Goal: Task Accomplishment & Management: Use online tool/utility

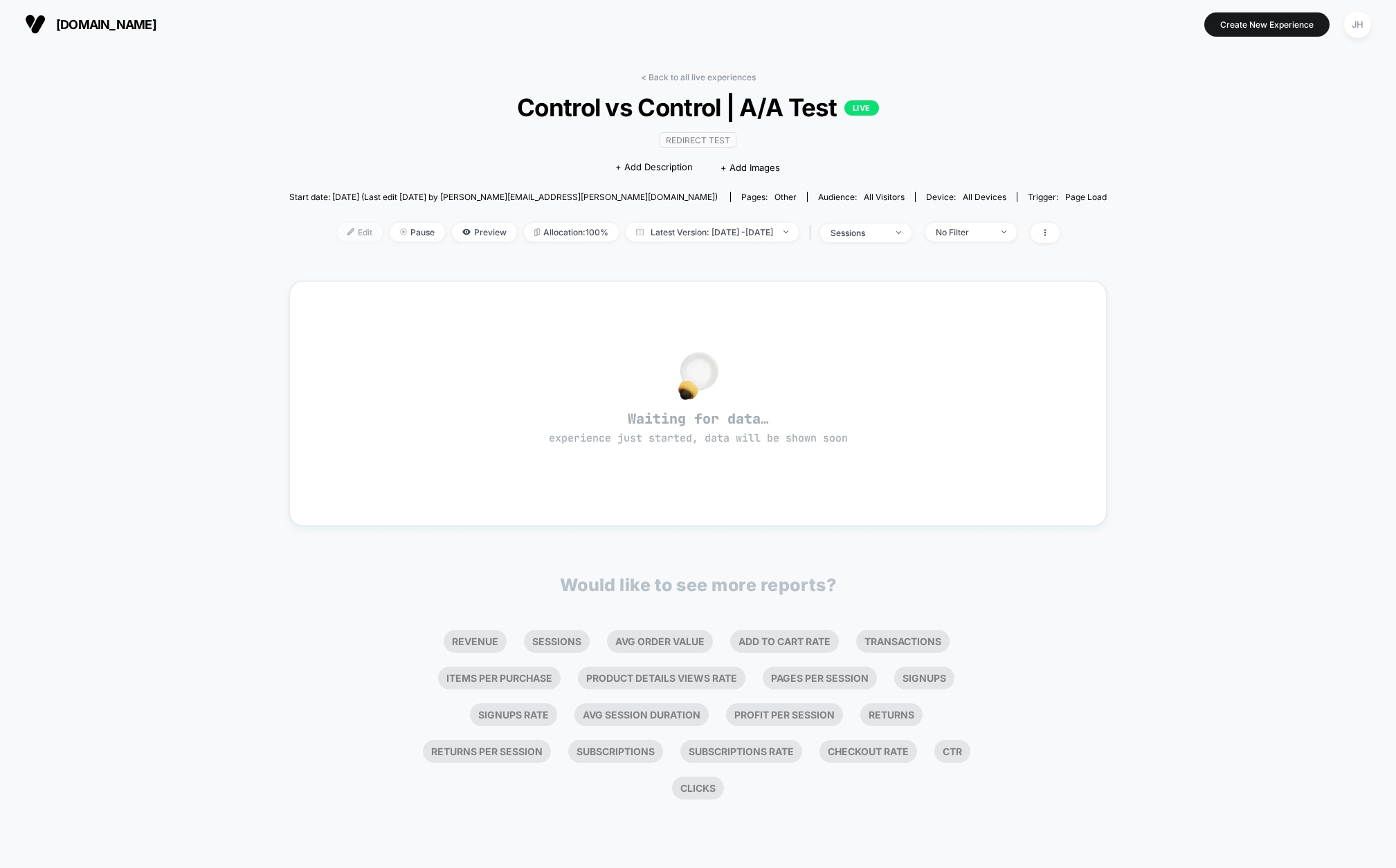
click at [339, 233] on span "Edit" at bounding box center [359, 231] width 45 height 18
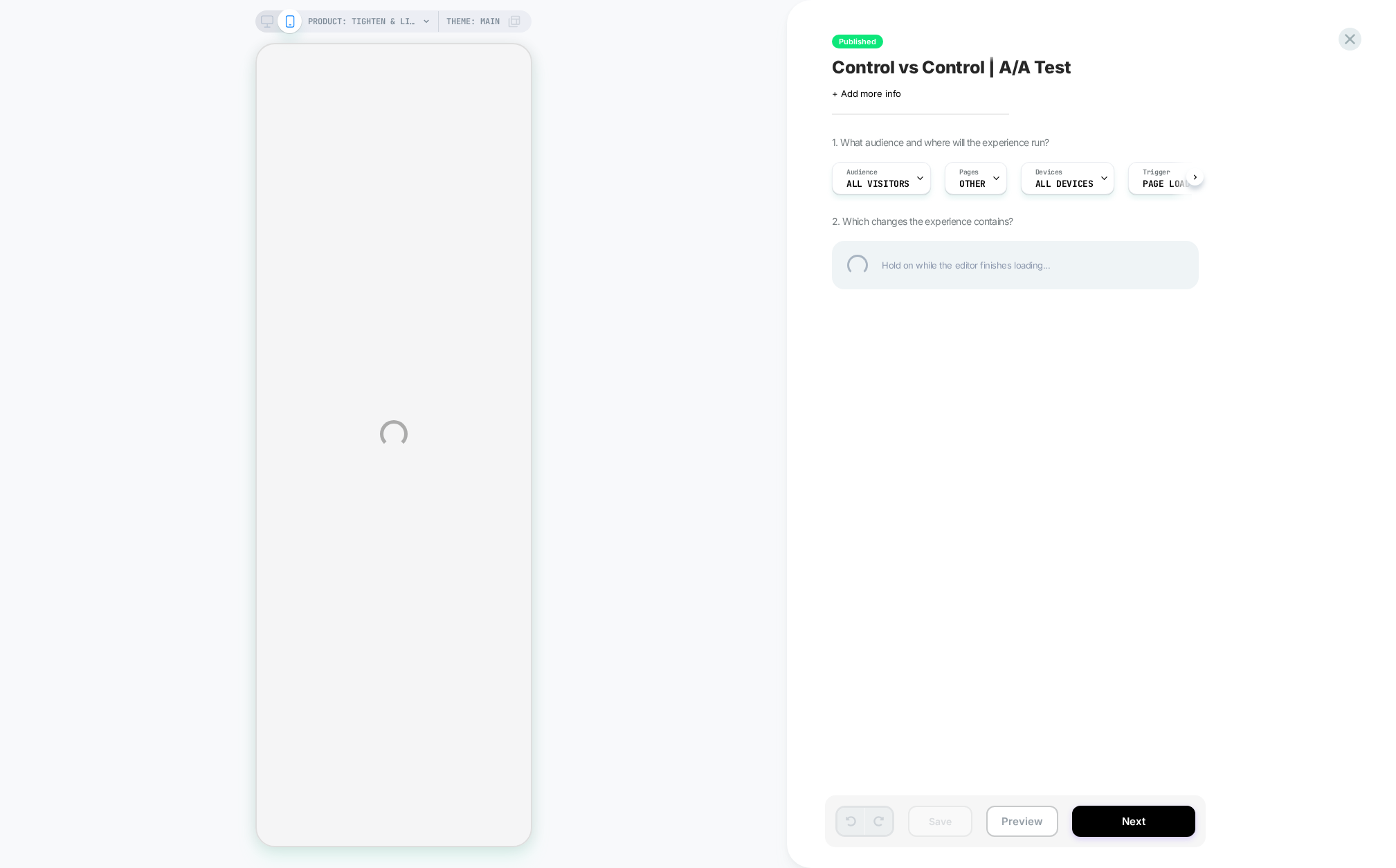
click at [1194, 176] on div "PRODUCT: Tighten & Lift Neck Cream [gp] PRODUCT: Tighten & Lift Neck Cream [gp]…" at bounding box center [698, 434] width 1396 height 868
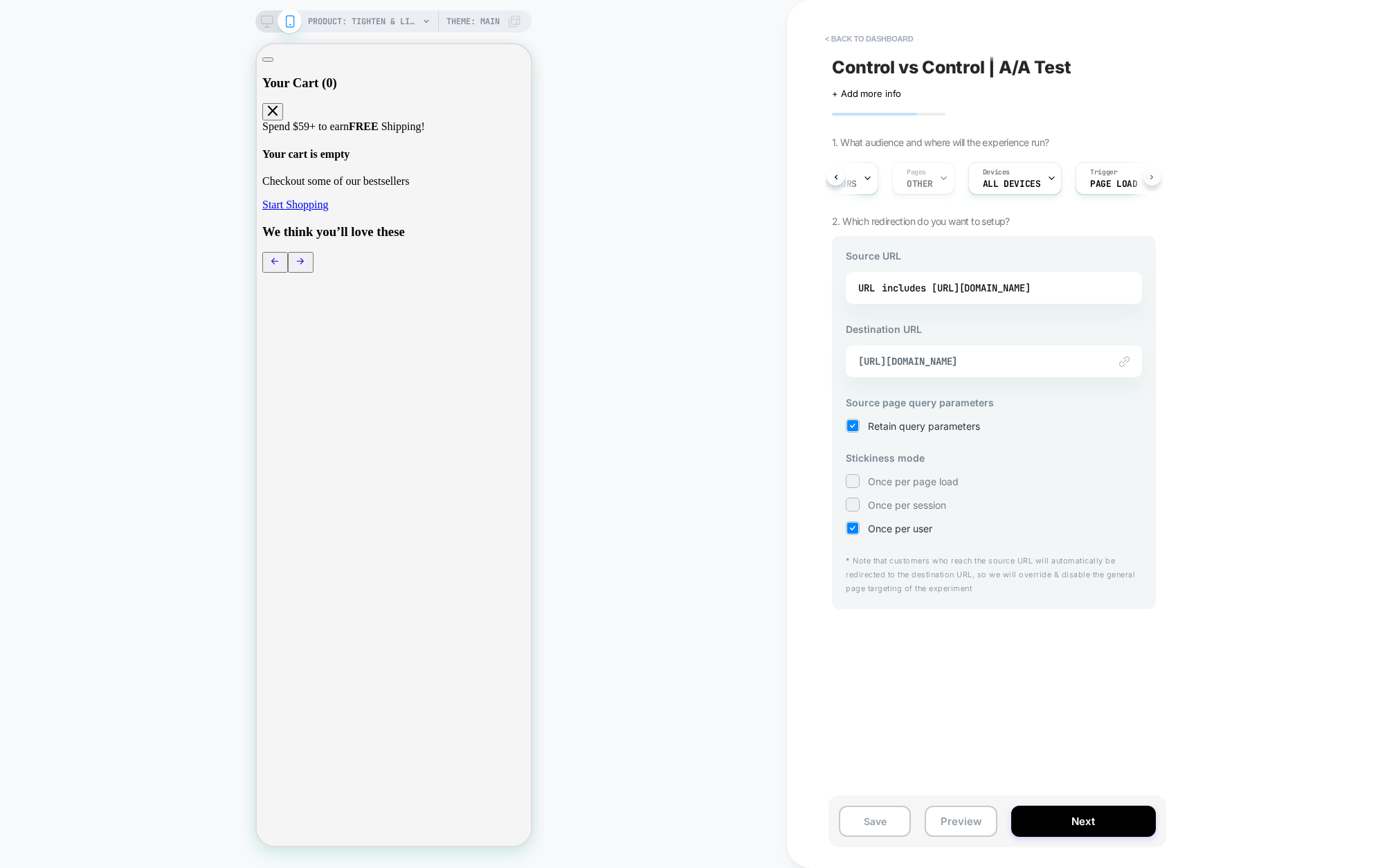
scroll to position [0, 83]
click at [1115, 176] on icon at bounding box center [1117, 177] width 9 height 9
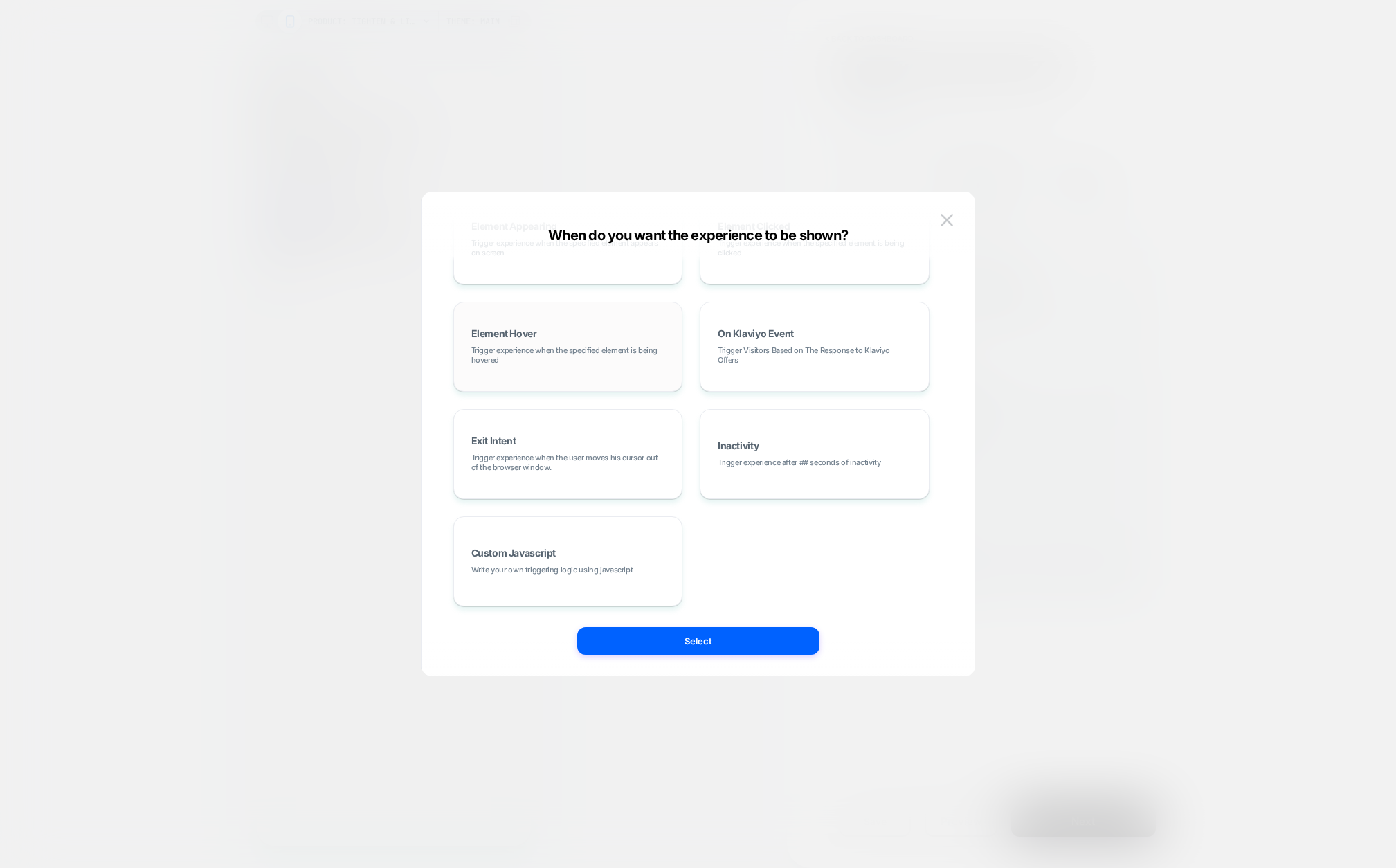
scroll to position [0, 0]
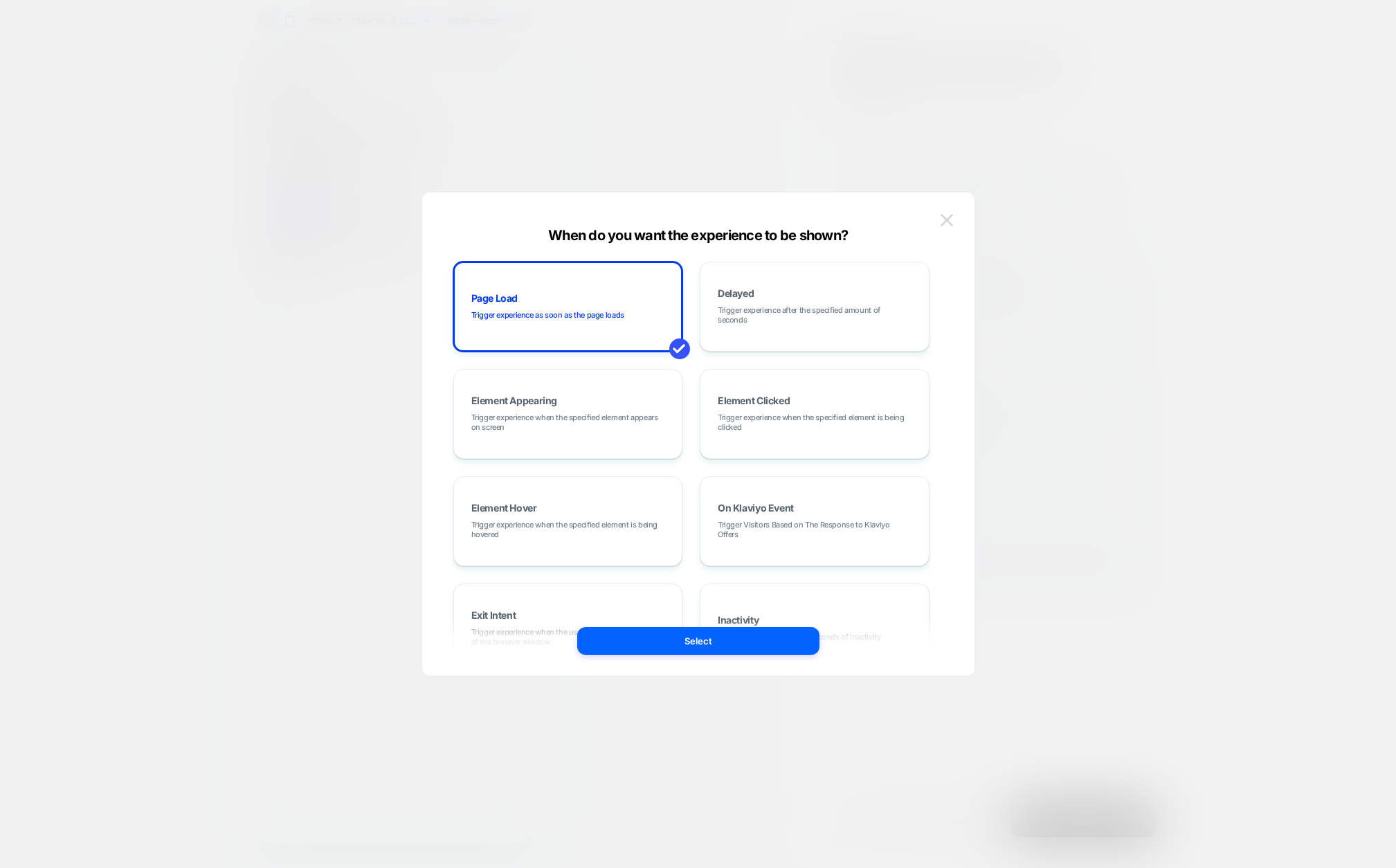
click at [946, 219] on img at bounding box center [946, 220] width 13 height 12
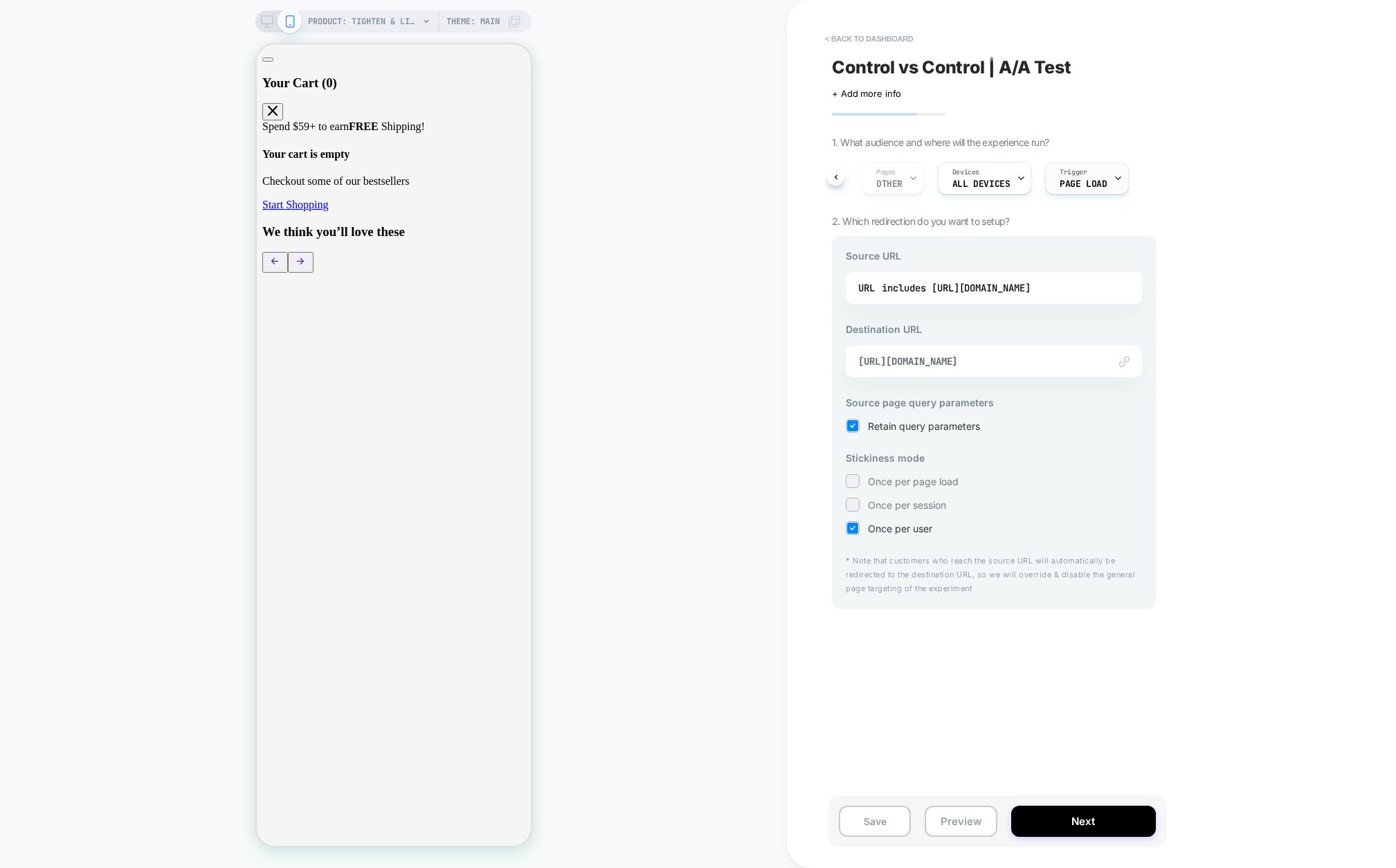
click at [1113, 174] on icon at bounding box center [1117, 177] width 9 height 9
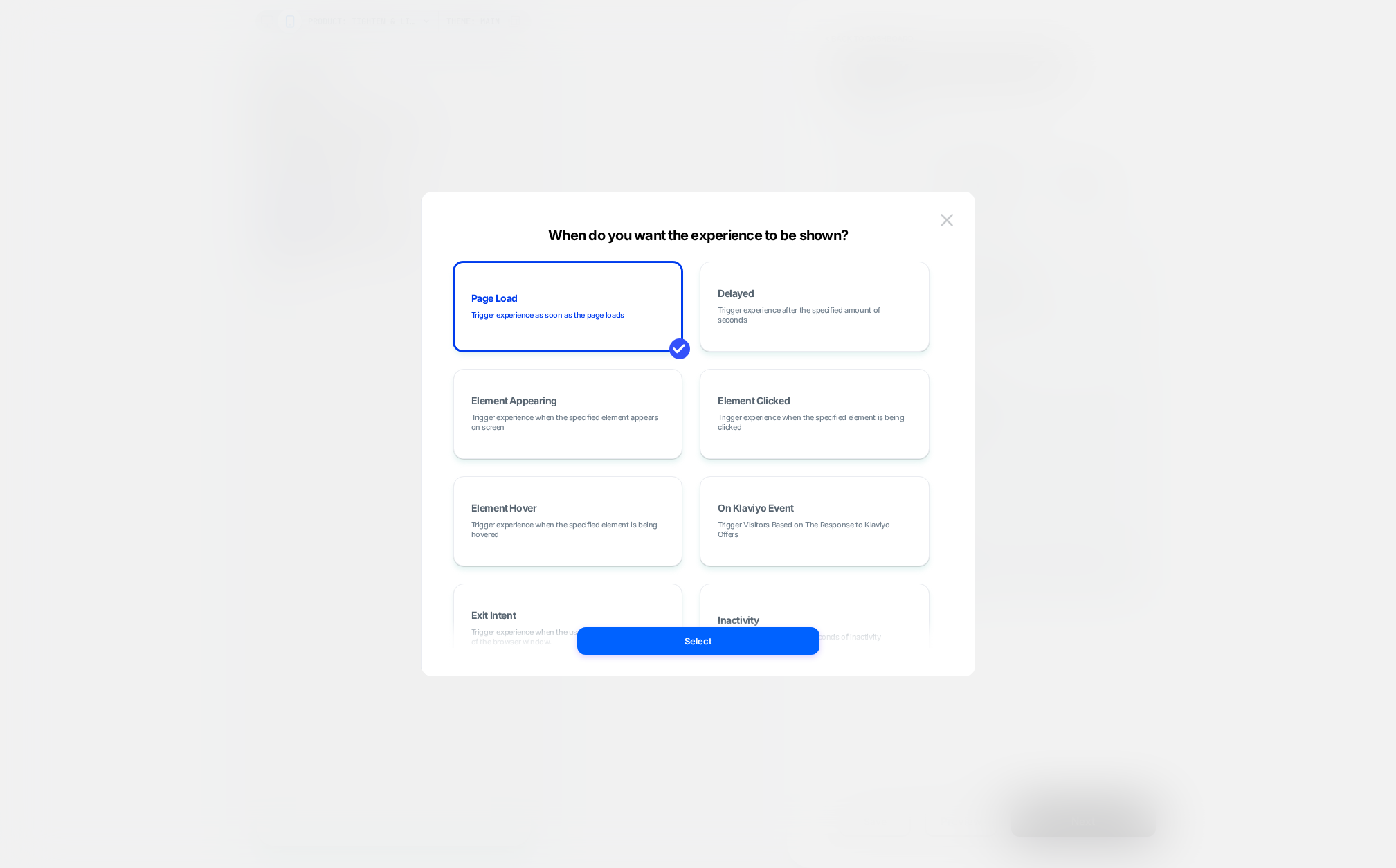
drag, startPoint x: 944, startPoint y: 219, endPoint x: 994, endPoint y: 302, distance: 96.9
click at [945, 219] on img at bounding box center [946, 220] width 13 height 12
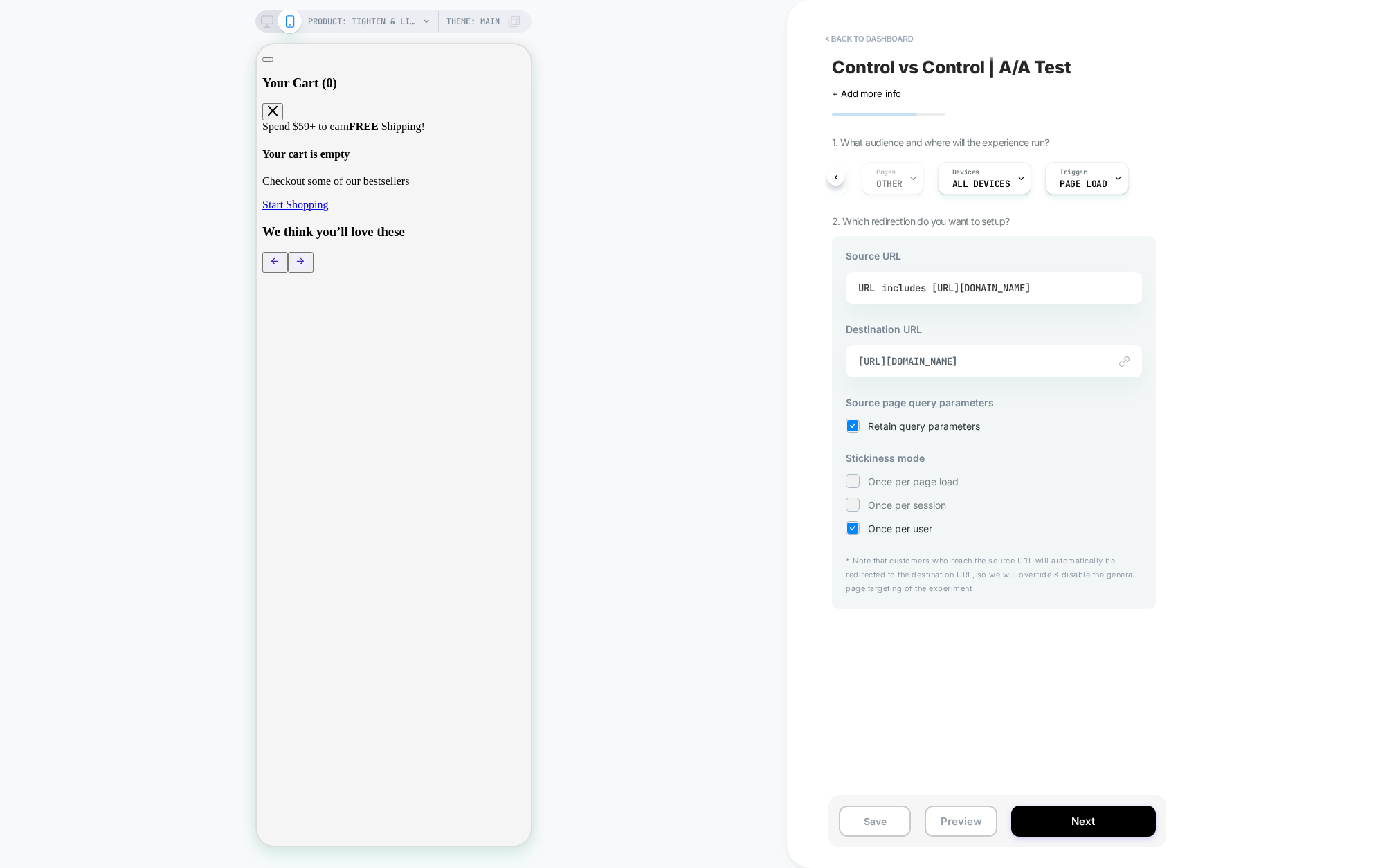
click at [996, 294] on div "includes [URL][DOMAIN_NAME]" at bounding box center [956, 288] width 149 height 21
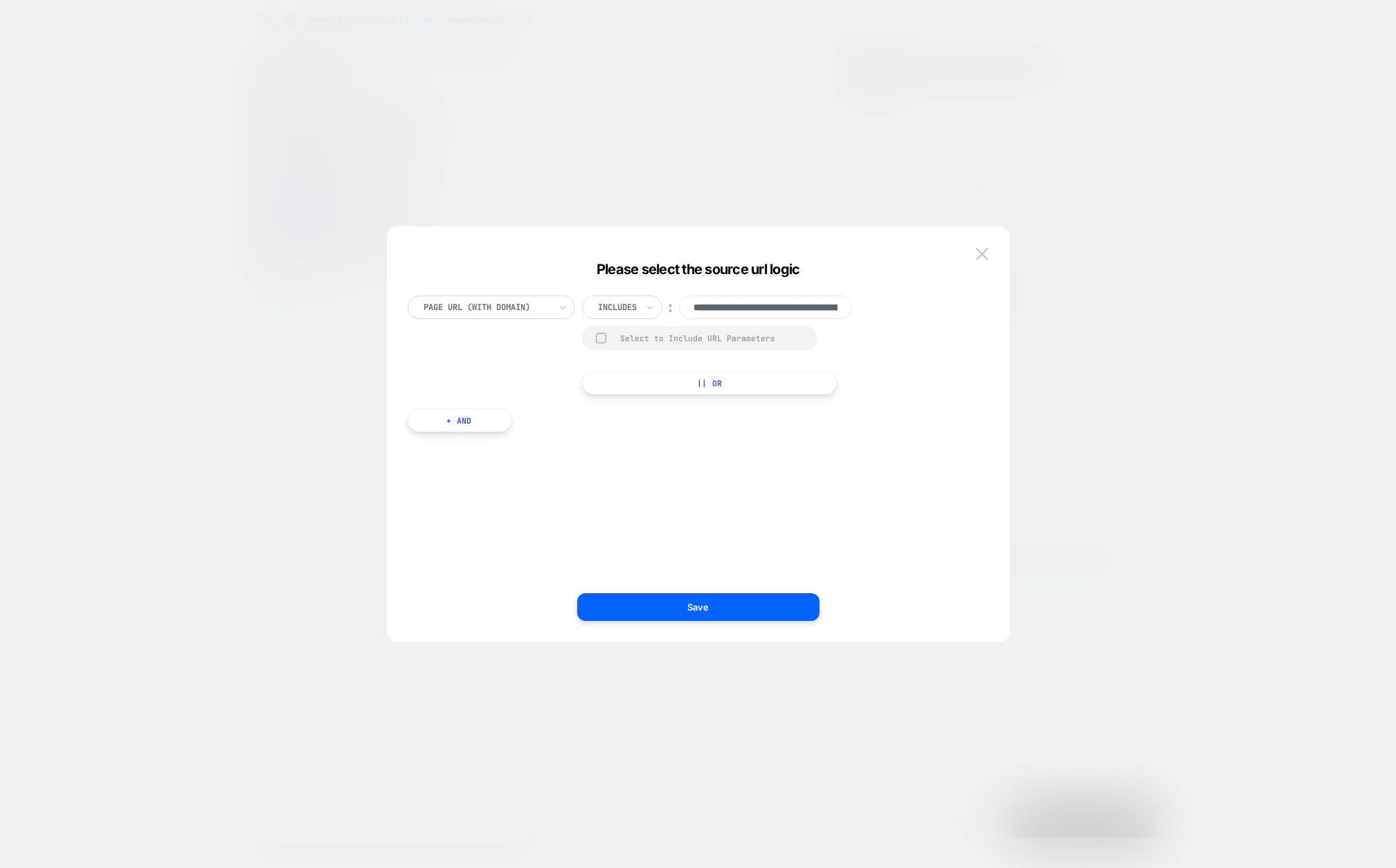
scroll to position [0, 170]
click at [975, 256] on img at bounding box center [981, 254] width 13 height 12
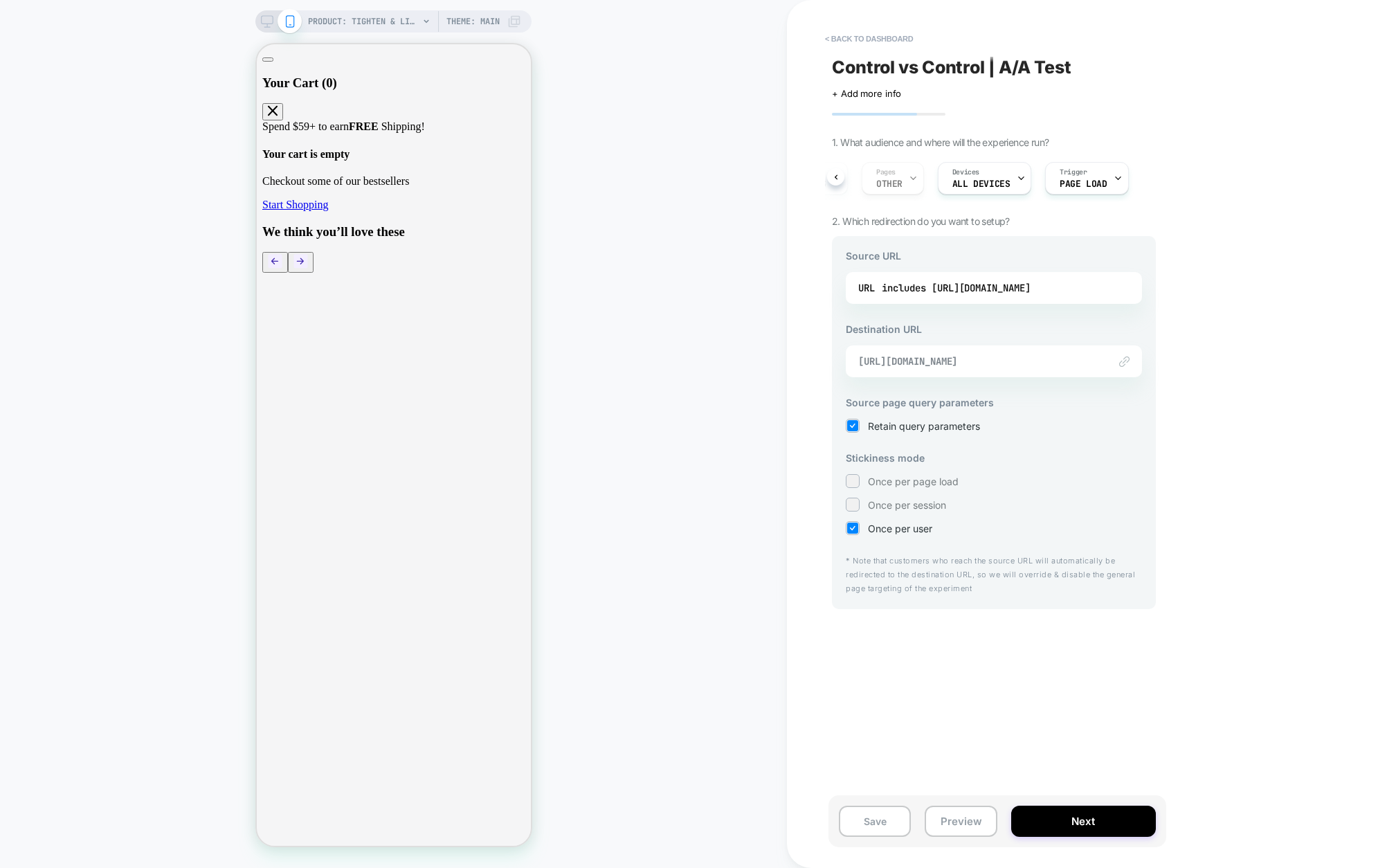
click at [1032, 359] on span "[URL][DOMAIN_NAME]" at bounding box center [976, 361] width 236 height 13
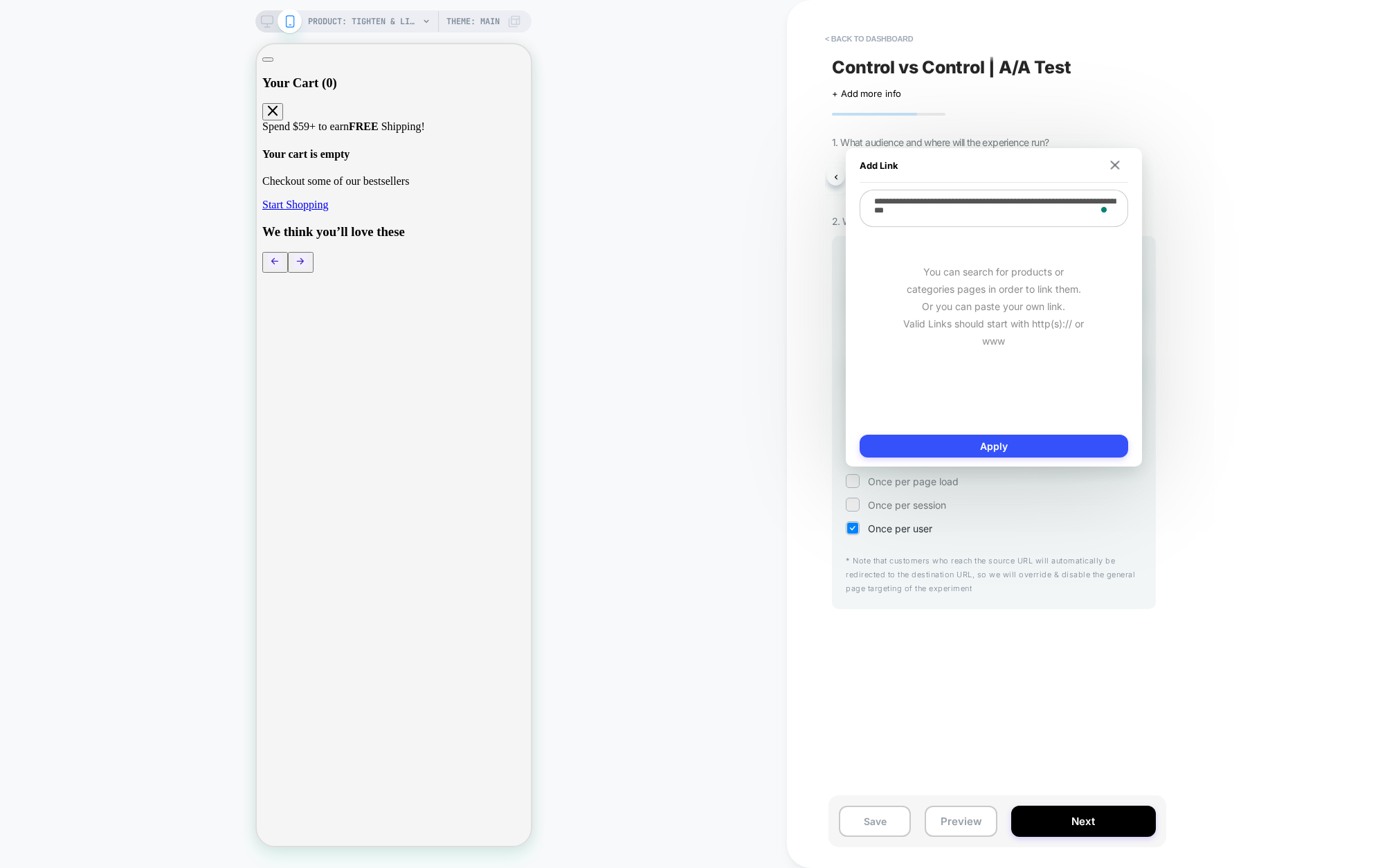
drag, startPoint x: 929, startPoint y: 217, endPoint x: 1044, endPoint y: 209, distance: 115.3
click at [1044, 209] on textarea "**********" at bounding box center [994, 208] width 268 height 38
click at [1109, 166] on div "Add Link" at bounding box center [994, 166] width 268 height 35
drag, startPoint x: 1112, startPoint y: 168, endPoint x: 1116, endPoint y: 182, distance: 14.6
click at [1113, 168] on img at bounding box center [1114, 164] width 9 height 9
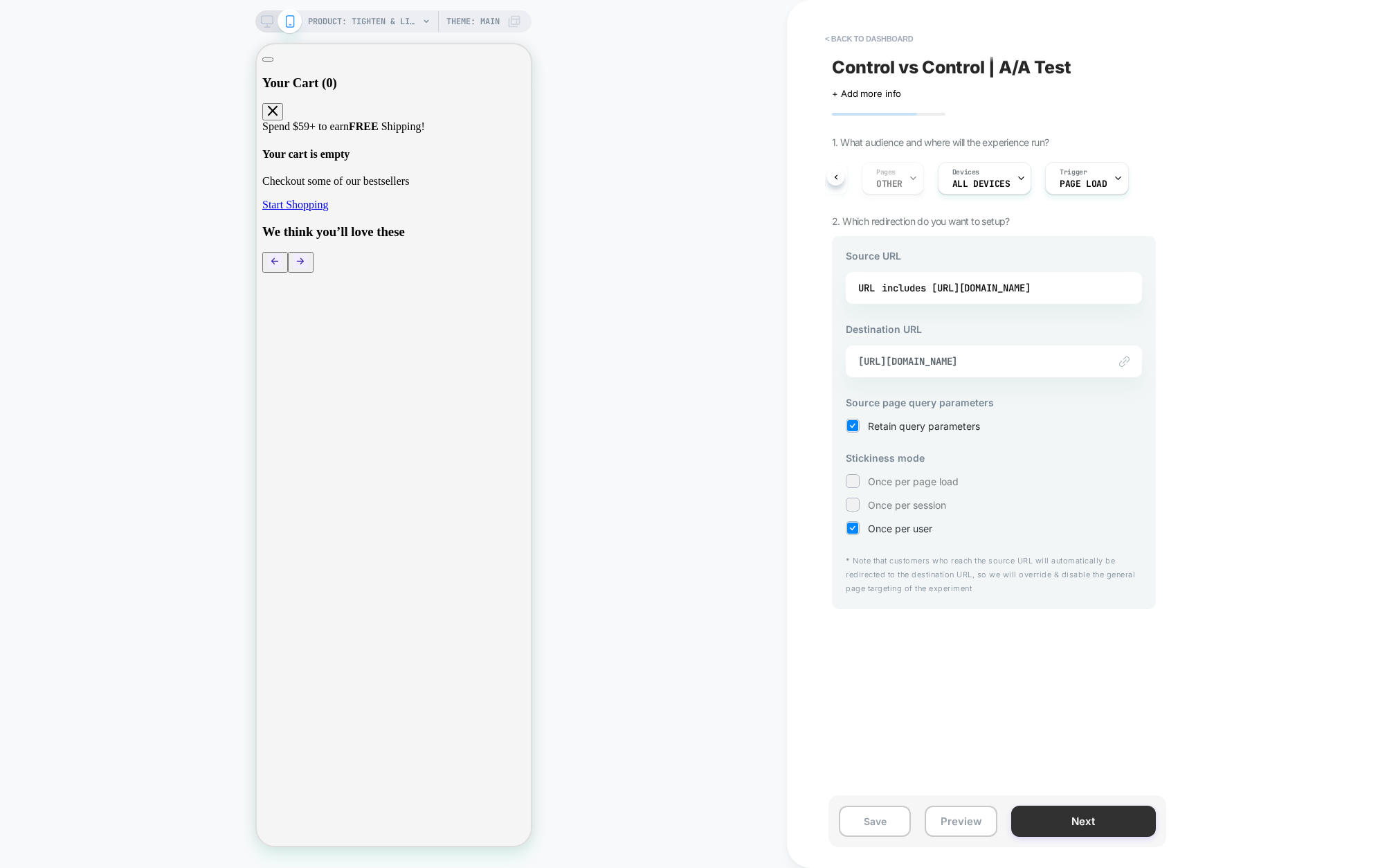
click at [1068, 815] on button "Next" at bounding box center [1083, 821] width 145 height 31
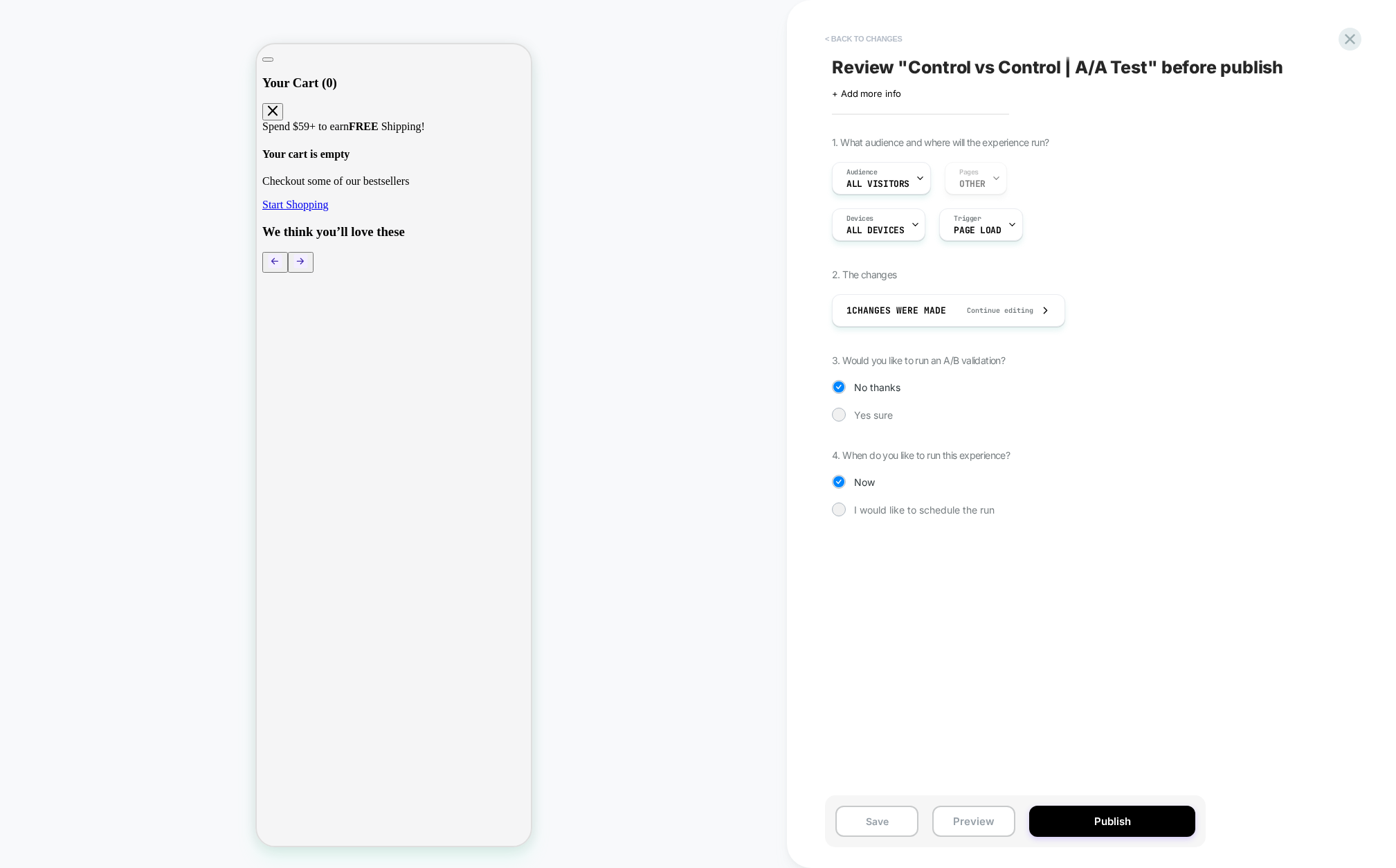
click at [840, 38] on button "< Back to changes" at bounding box center [863, 39] width 92 height 22
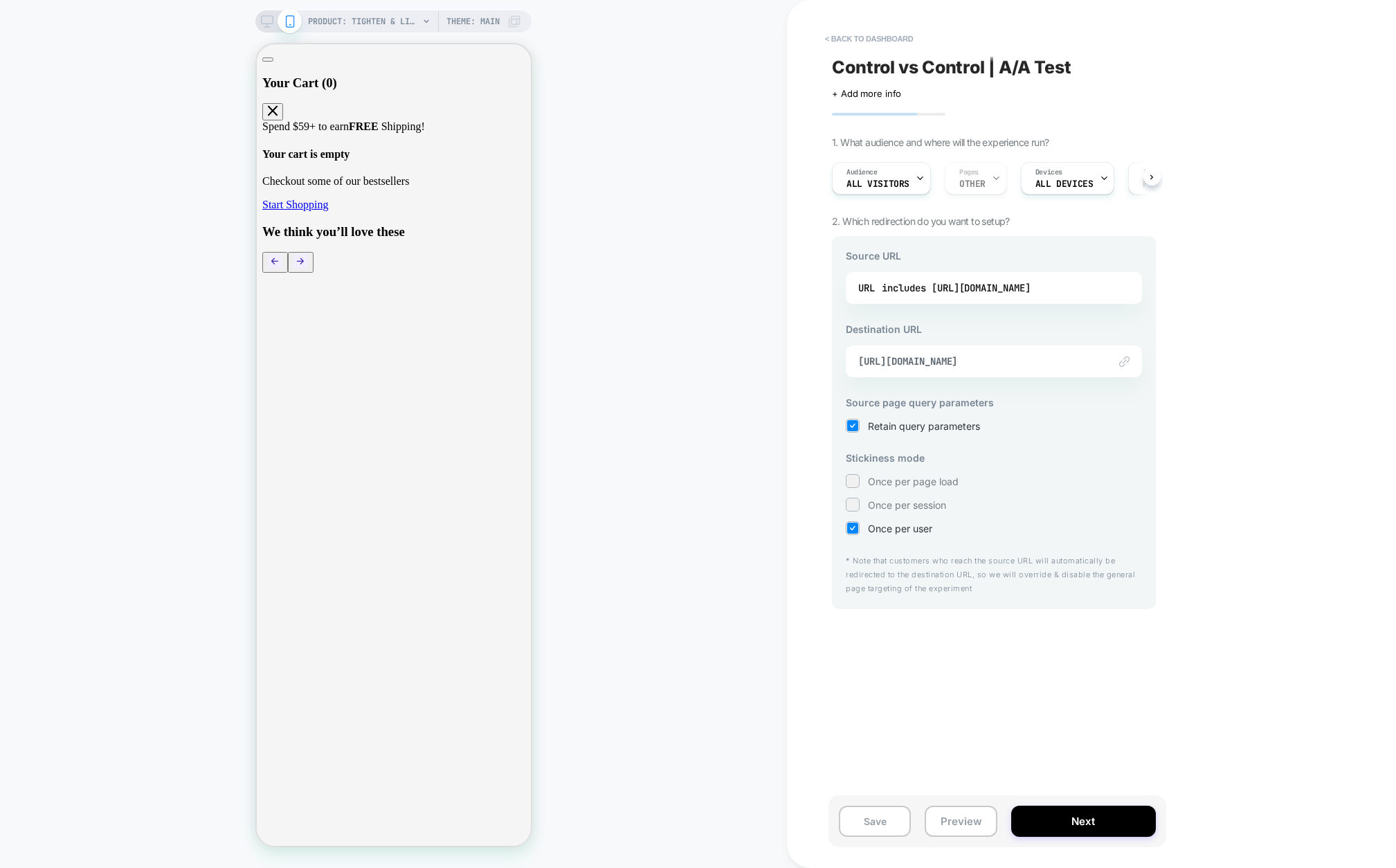
click at [852, 529] on icon at bounding box center [853, 528] width 6 height 4
click at [852, 529] on div at bounding box center [852, 528] width 11 height 11
click at [852, 529] on icon at bounding box center [853, 528] width 6 height 4
click at [852, 529] on div at bounding box center [852, 528] width 11 height 11
click at [420, 23] on div "PRODUCT: Tighten & Lift Neck Cream [gp] Theme: MAIN" at bounding box center [414, 21] width 213 height 22
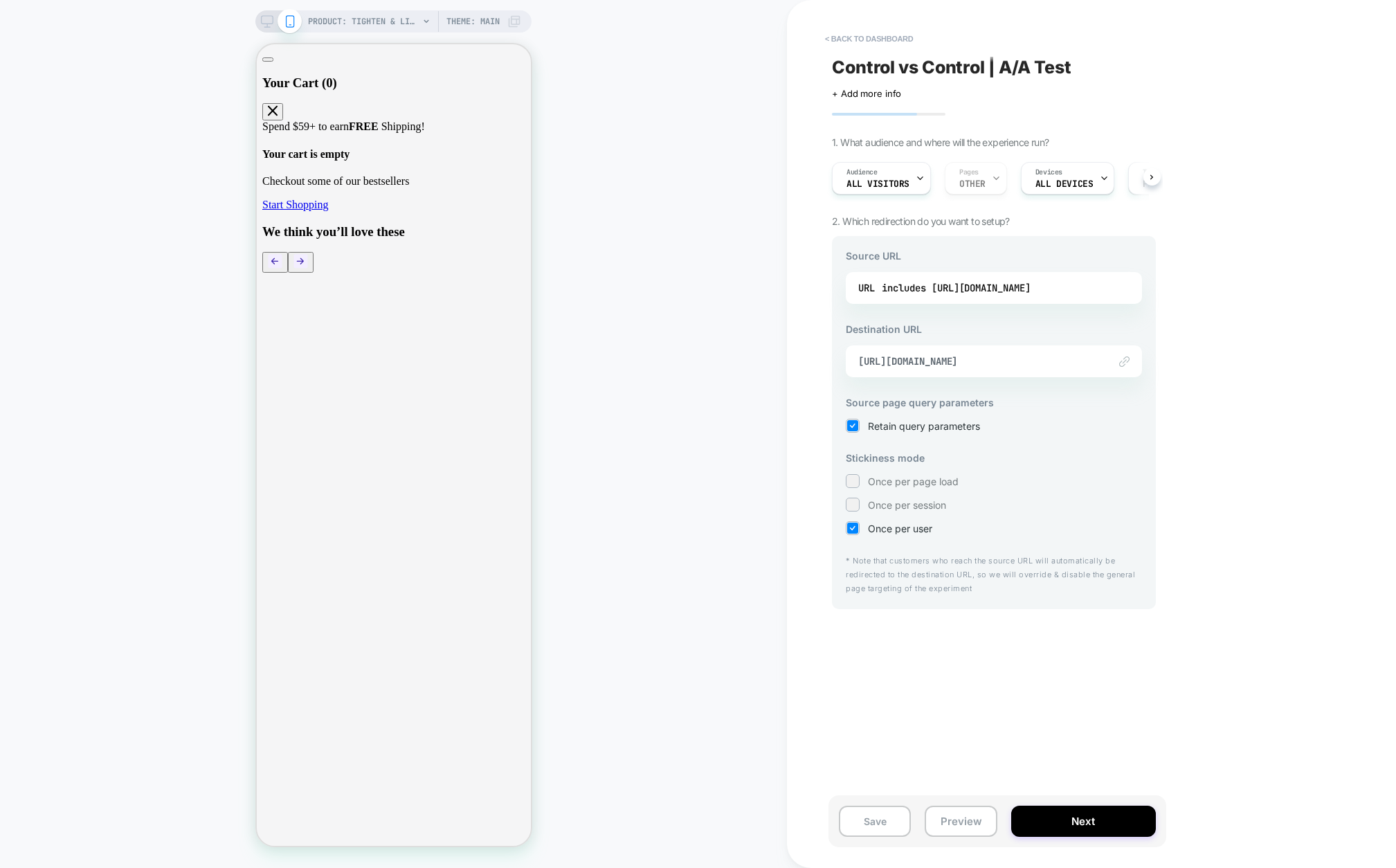
click at [426, 18] on icon at bounding box center [426, 21] width 9 height 9
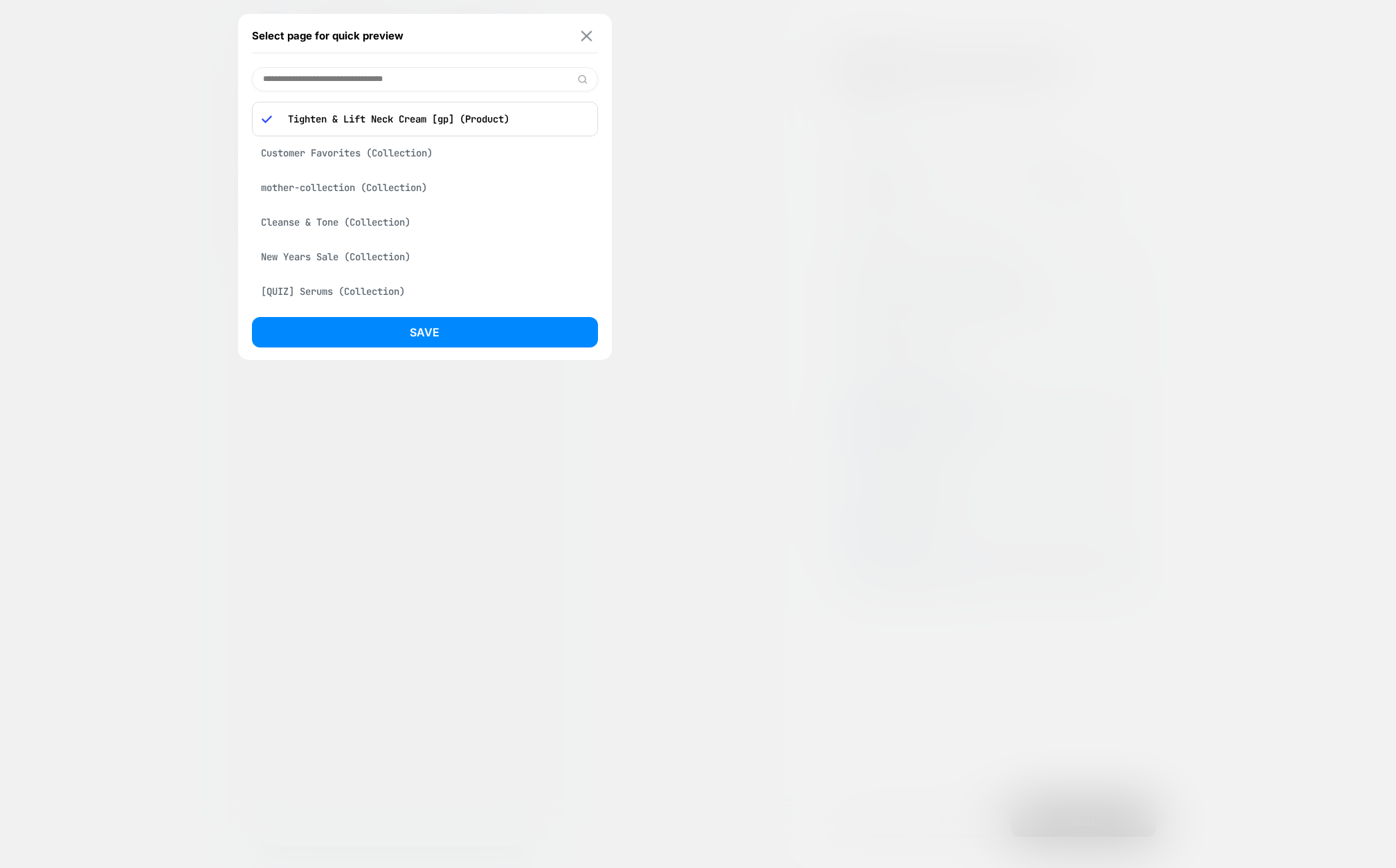
click at [590, 36] on img at bounding box center [586, 36] width 11 height 11
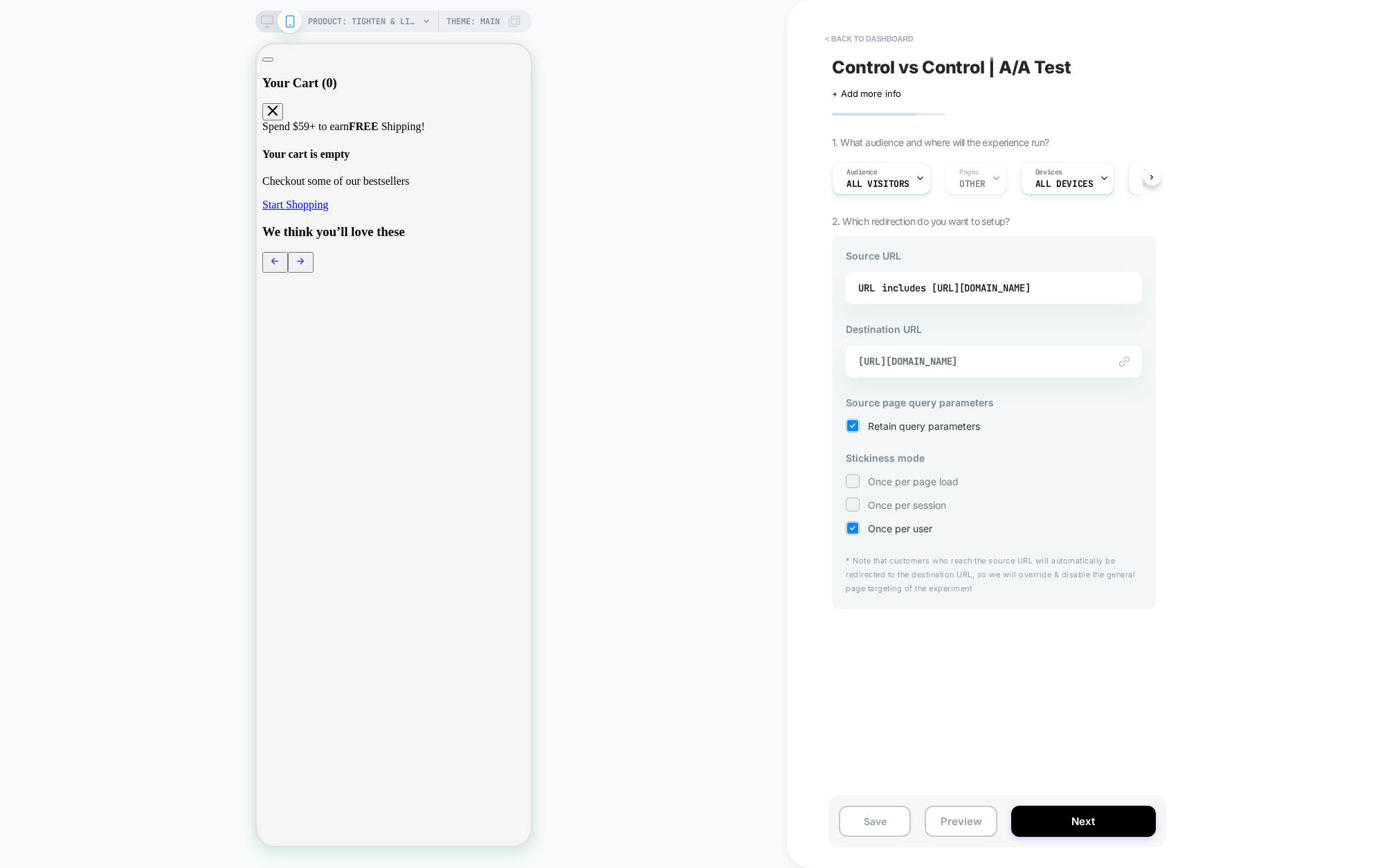
click at [497, 21] on span "Theme: MAIN" at bounding box center [473, 21] width 53 height 22
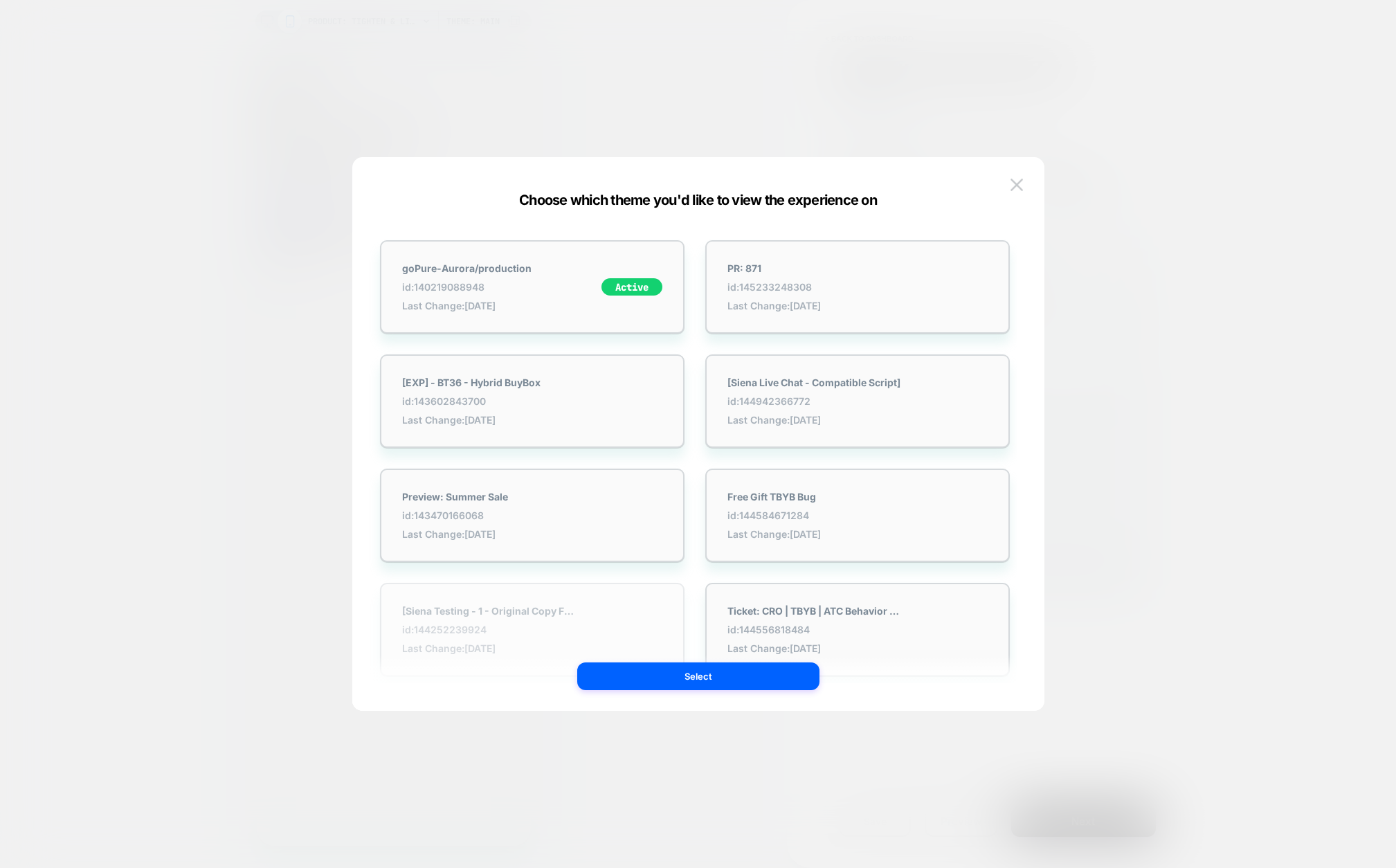
drag, startPoint x: 636, startPoint y: 644, endPoint x: 677, endPoint y: 658, distance: 43.3
click at [268, 358] on div at bounding box center [698, 434] width 1396 height 868
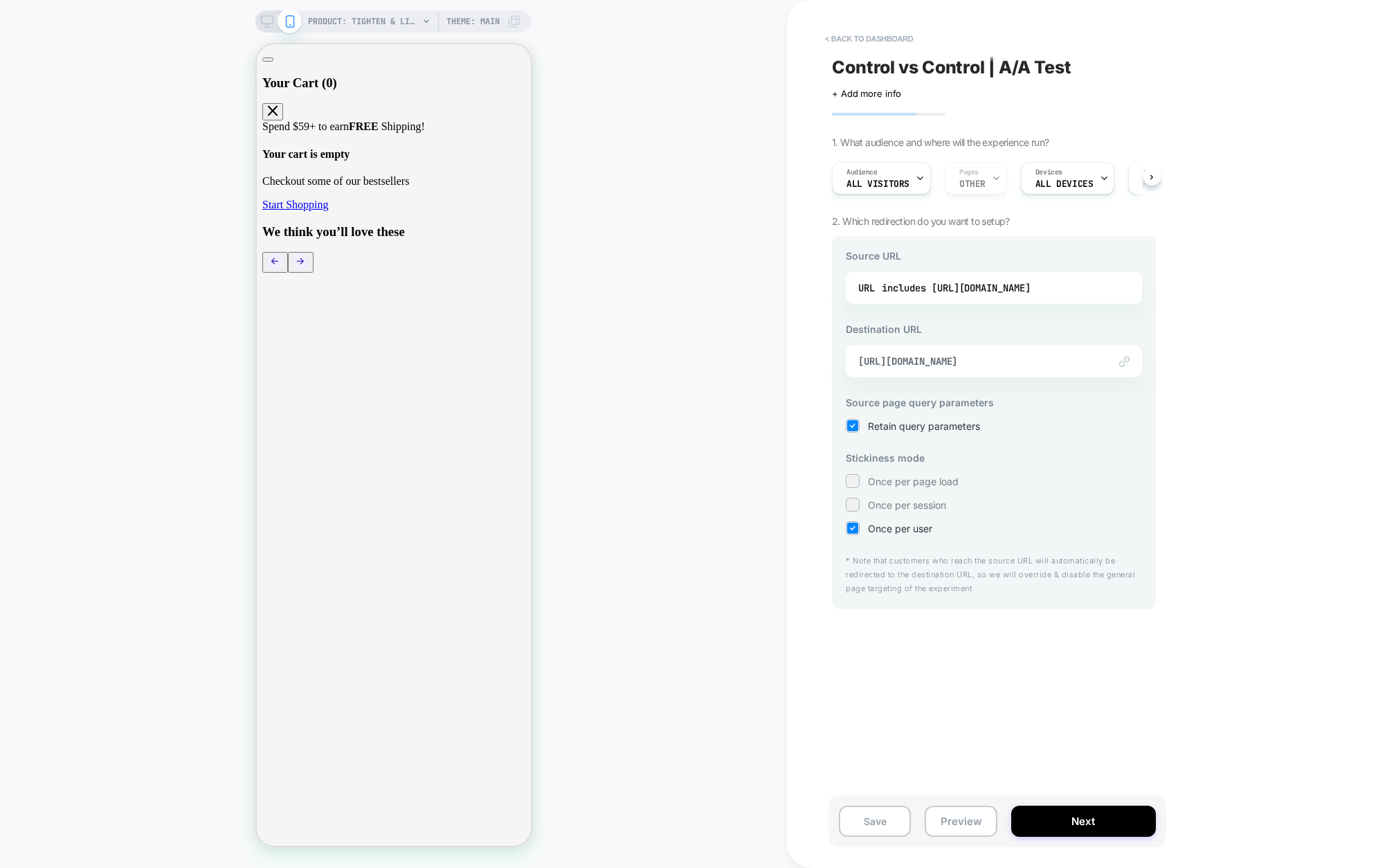
click at [465, 23] on span "Theme: MAIN" at bounding box center [473, 21] width 53 height 22
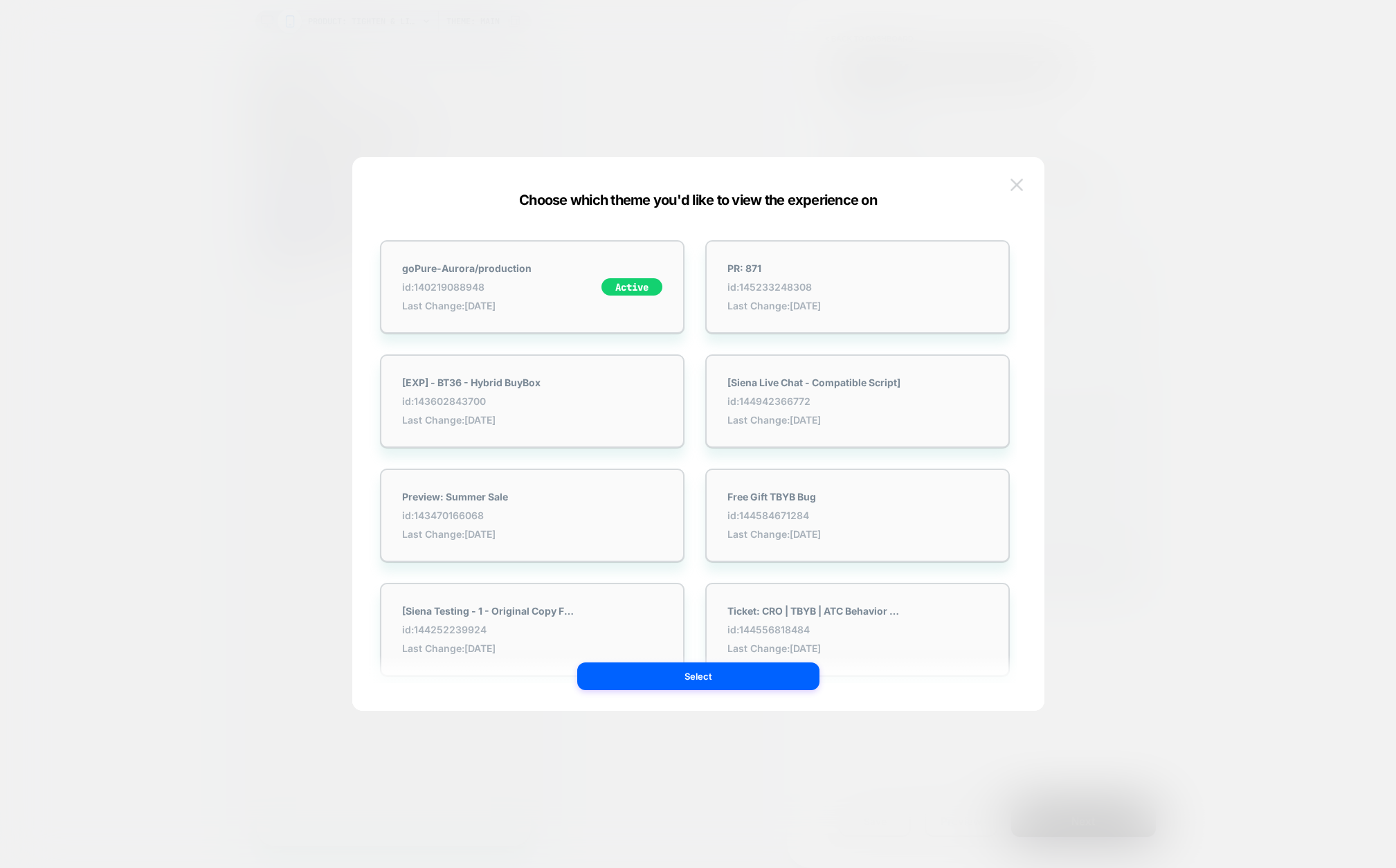
click at [1023, 180] on button at bounding box center [1017, 185] width 21 height 21
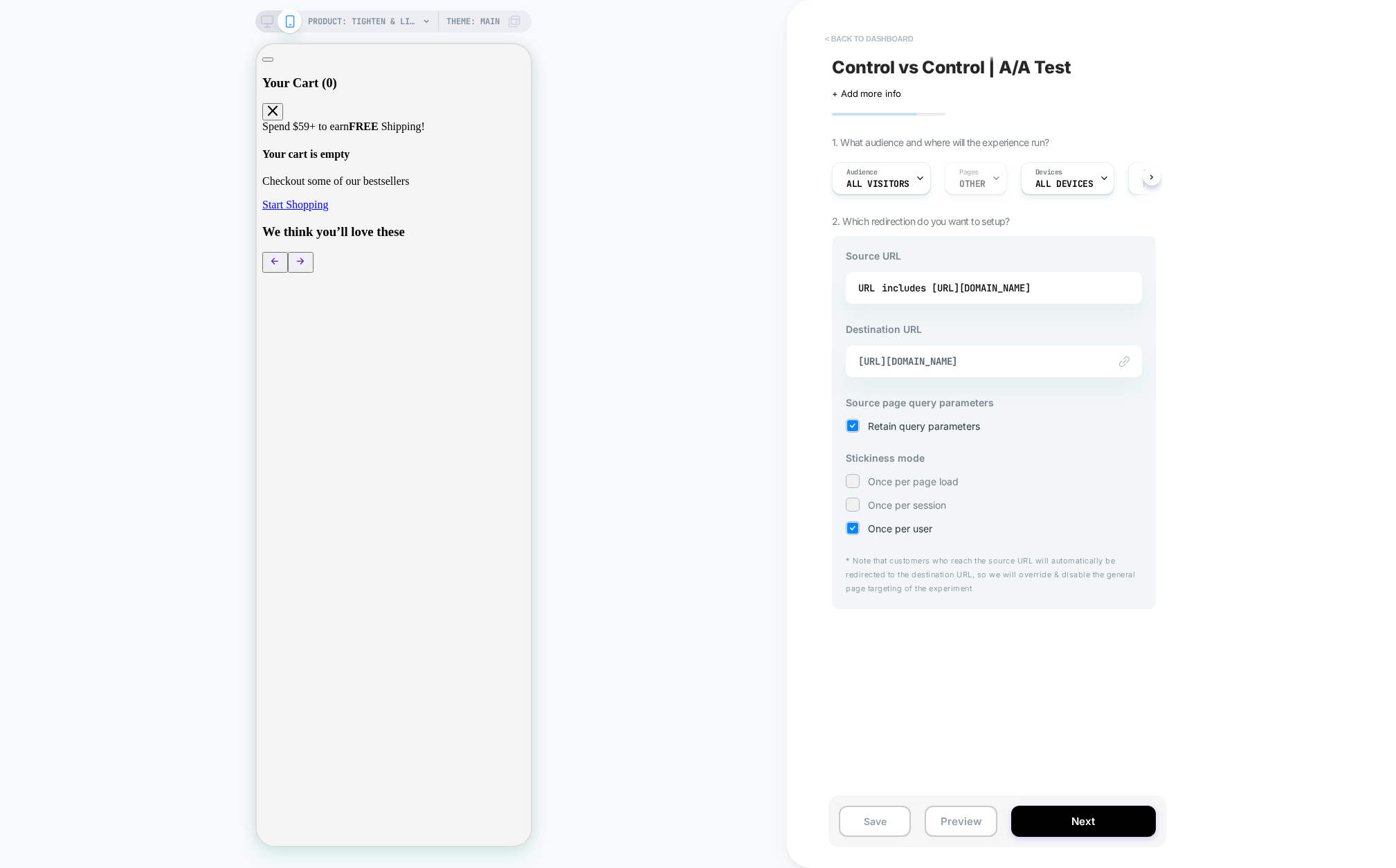
click at [860, 31] on button "< back to dashboard" at bounding box center [868, 39] width 101 height 22
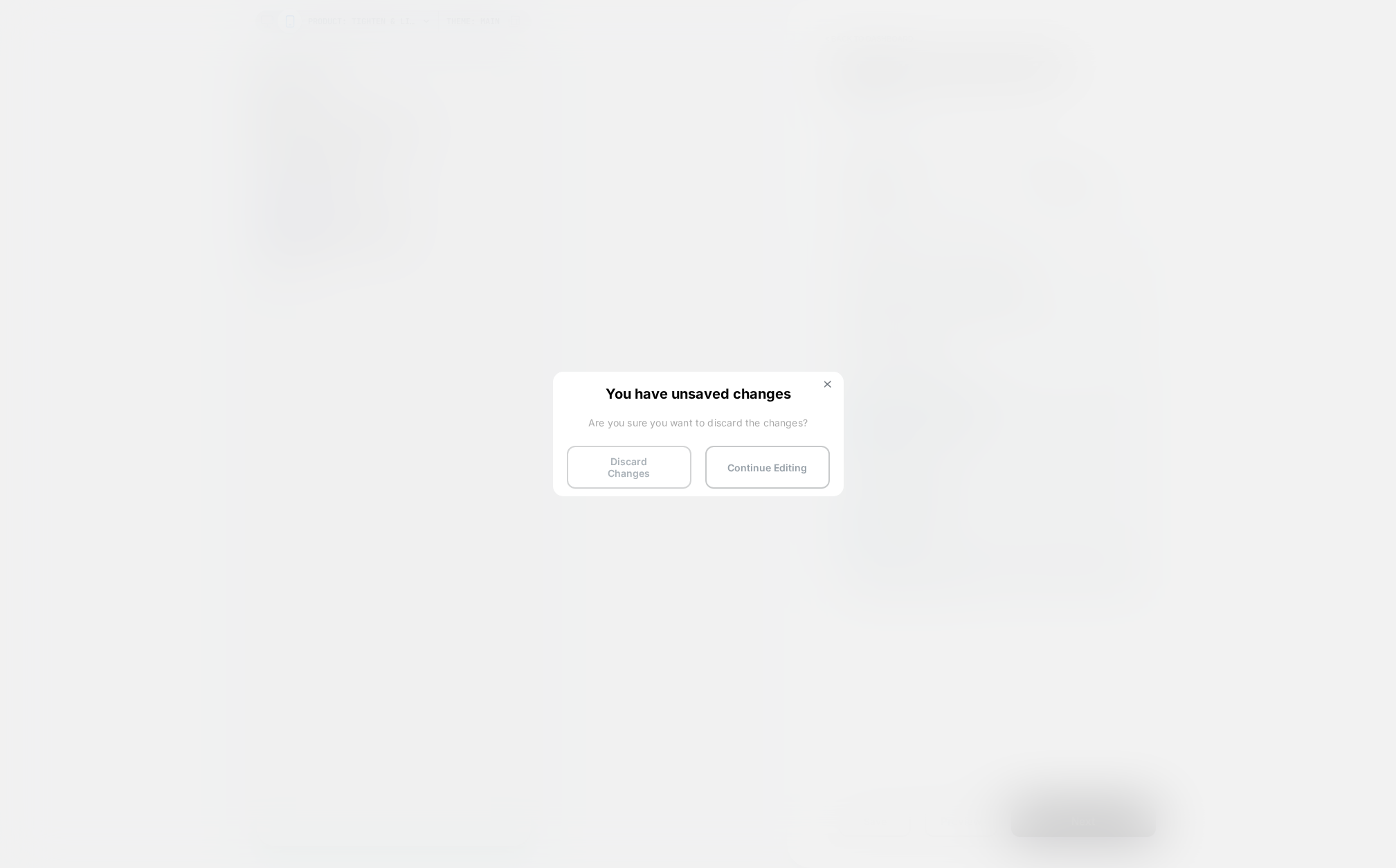
click at [627, 467] on button "Discard Changes" at bounding box center [629, 467] width 124 height 42
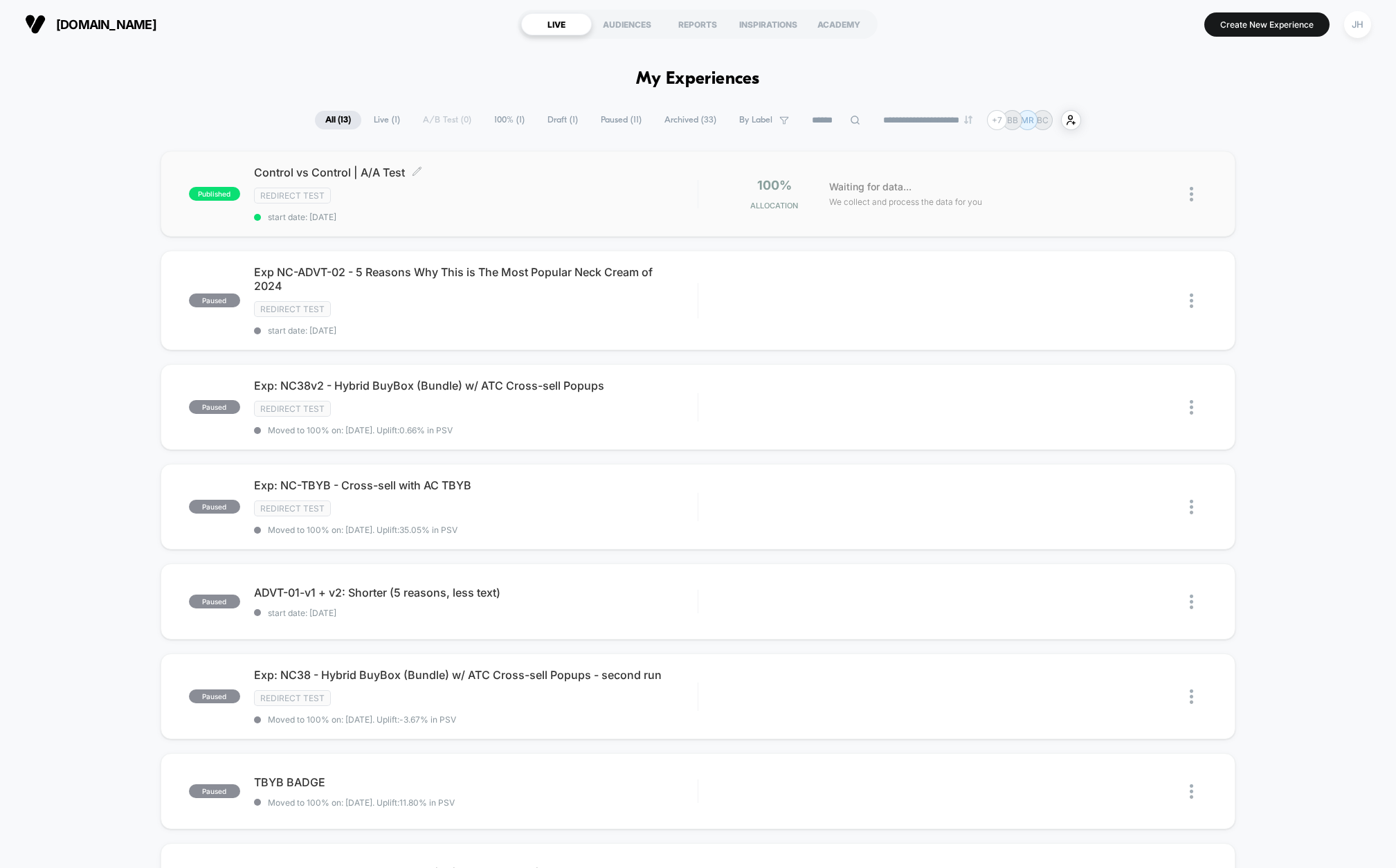
click at [489, 187] on div "Redirect Test" at bounding box center [476, 195] width 444 height 15
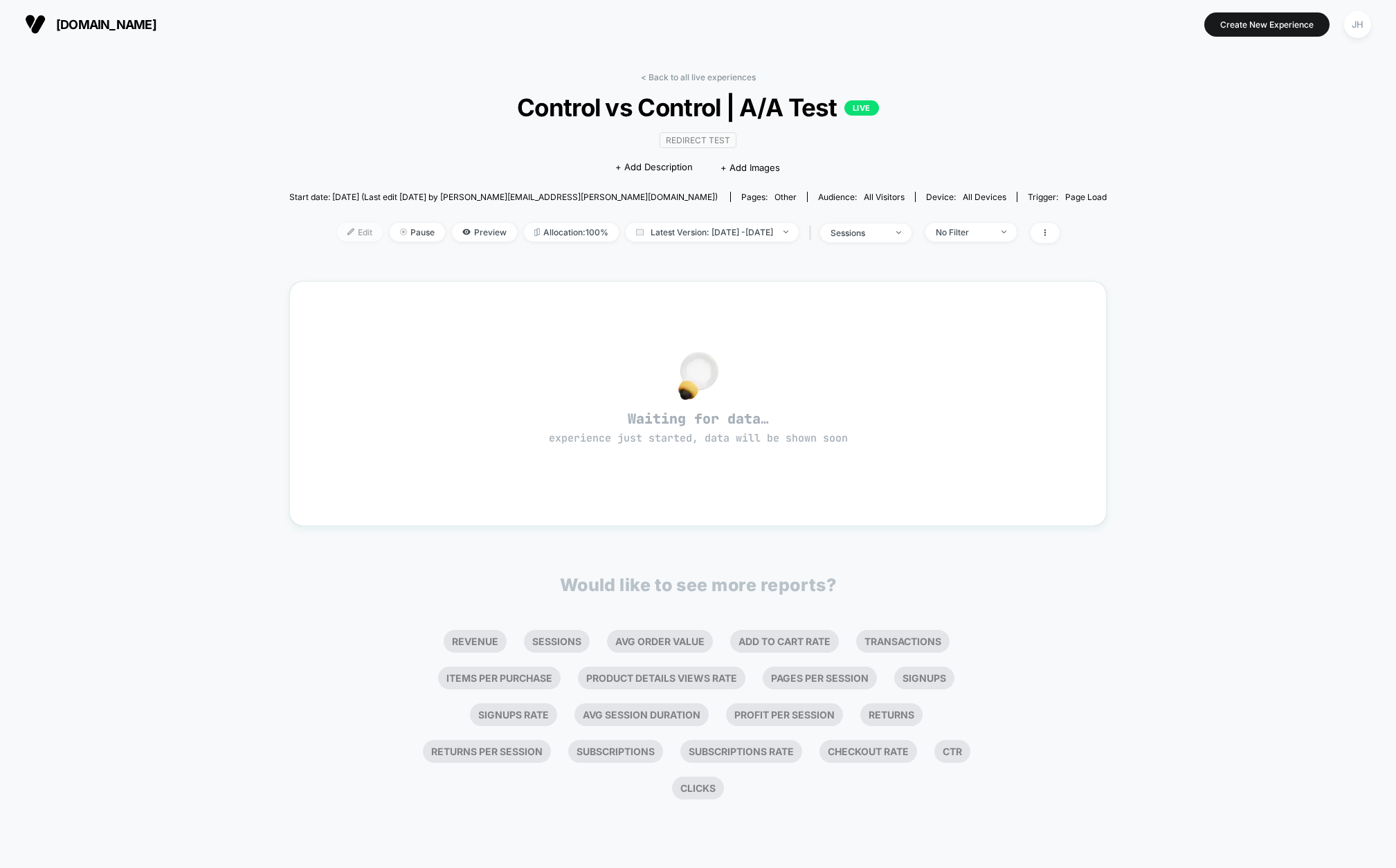
click at [337, 233] on span "Edit" at bounding box center [359, 231] width 45 height 18
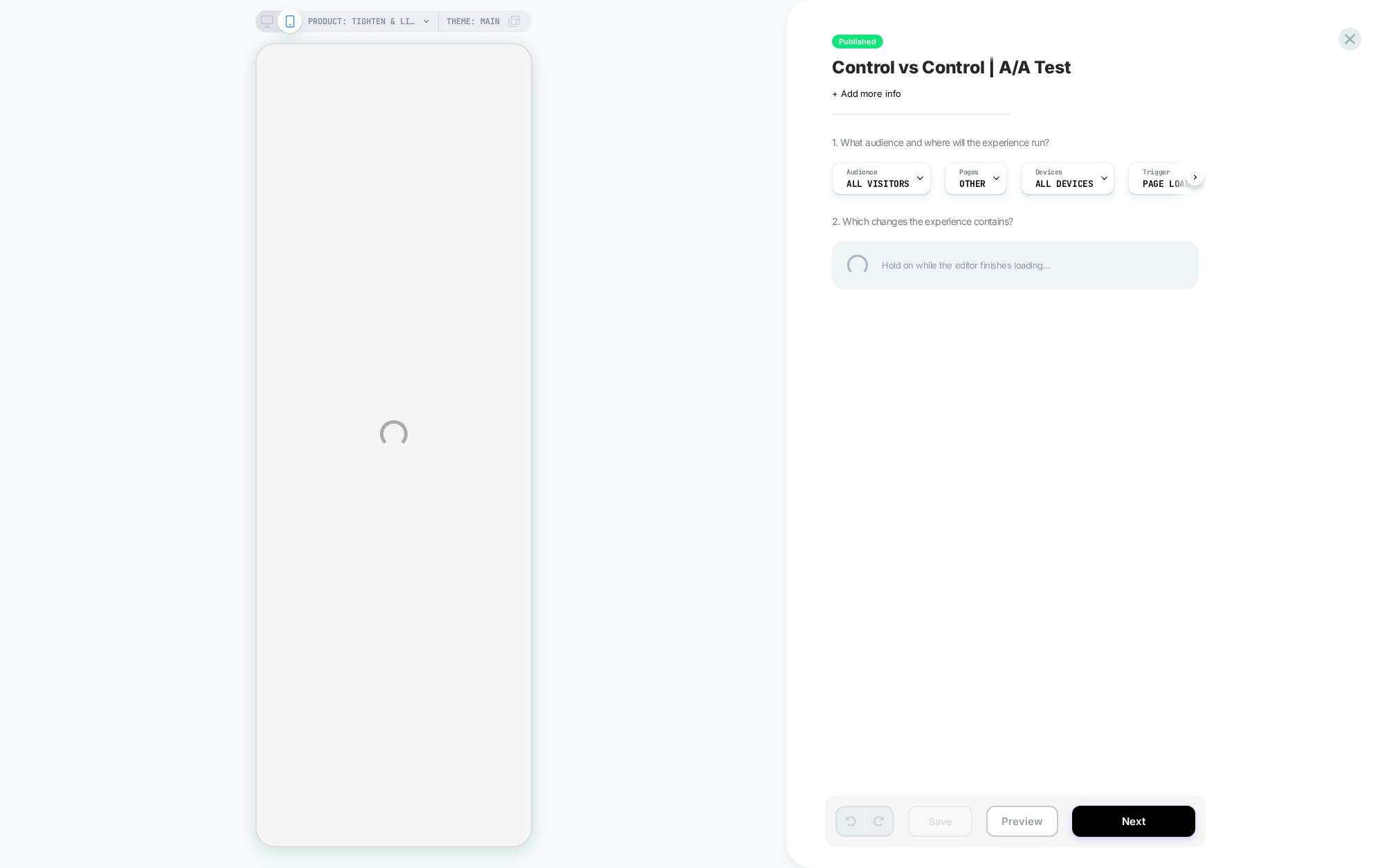
click at [426, 18] on div "PRODUCT: Tighten & Lift Neck Cream [gp] PRODUCT: Tighten & Lift Neck Cream [gp]…" at bounding box center [698, 434] width 1396 height 868
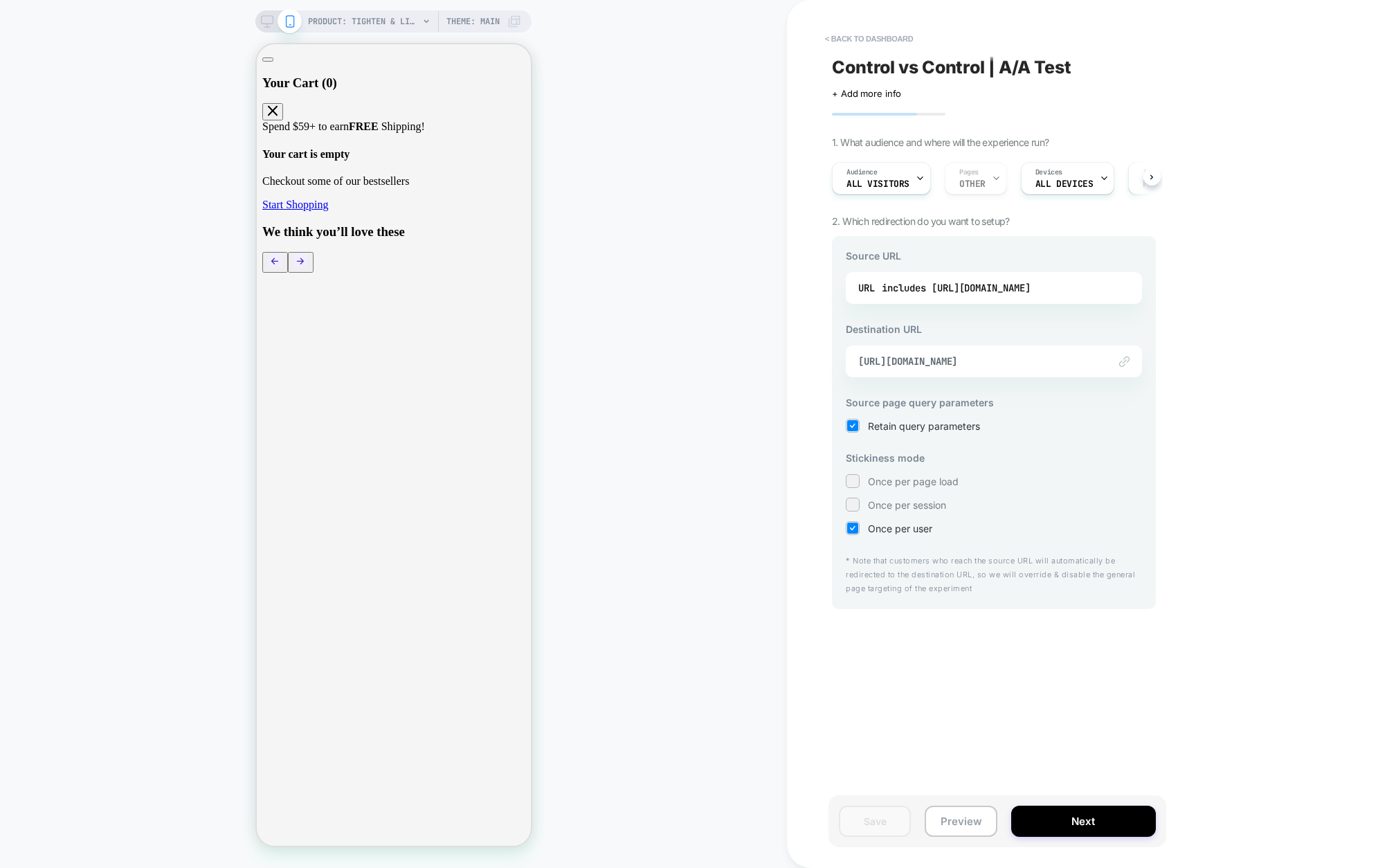
click at [501, 19] on div "PRODUCT: Tighten & Lift Neck Cream [gp] Theme: MAIN" at bounding box center [414, 21] width 213 height 22
click at [517, 23] on icon at bounding box center [514, 21] width 12 height 12
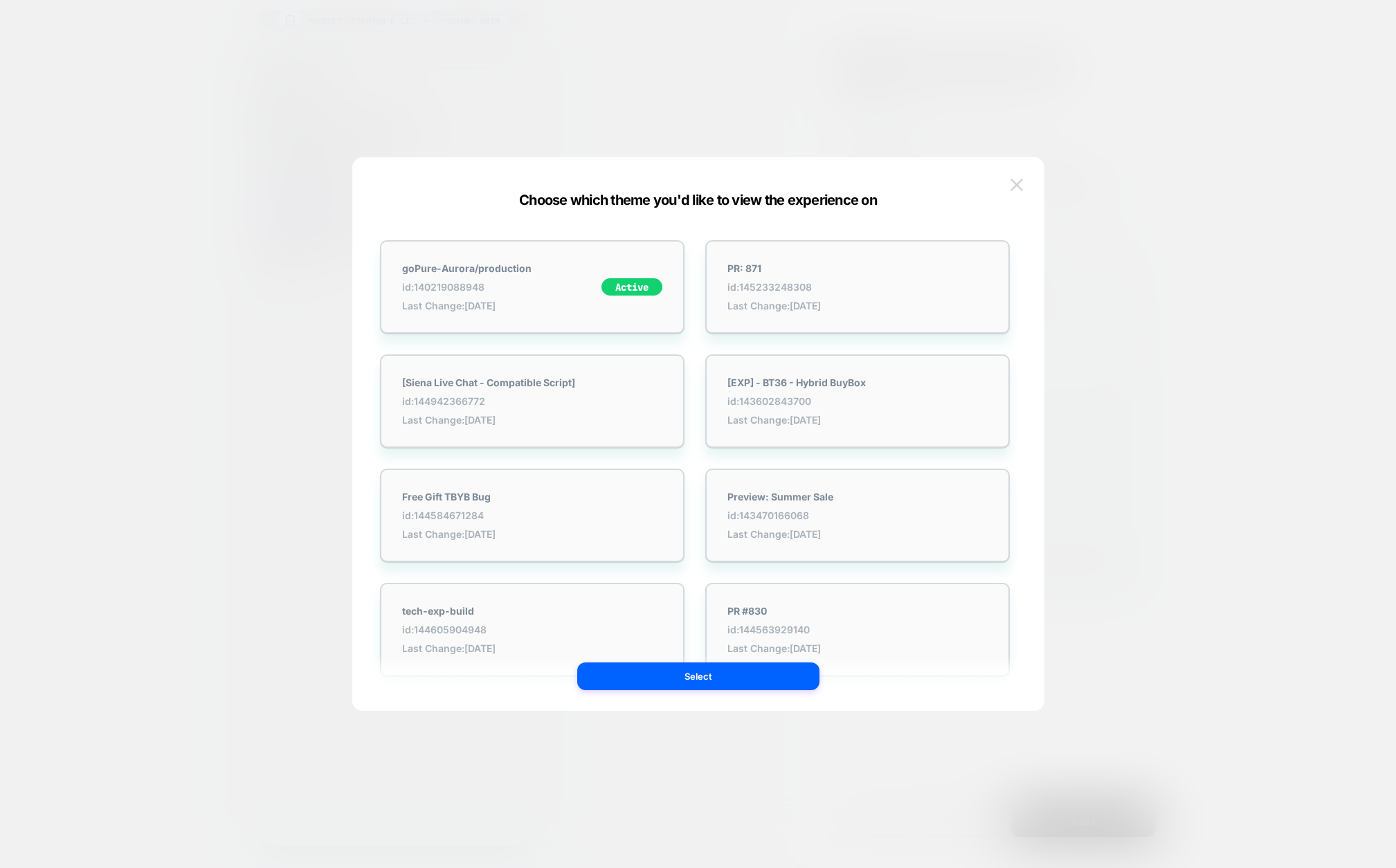
click at [1017, 189] on img at bounding box center [1016, 184] width 13 height 12
